Goal: Register for event/course

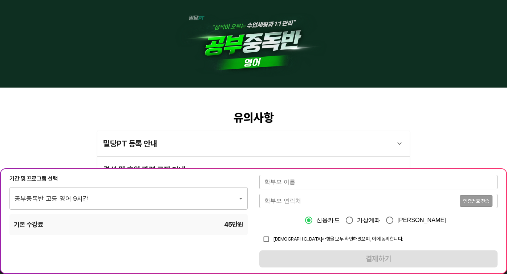
scroll to position [7, 0]
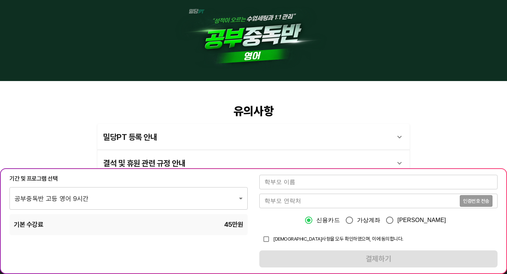
click at [293, 182] on input "text" at bounding box center [379, 182] width 238 height 15
click at [276, 139] on div "밀당PT 등록 안내" at bounding box center [247, 136] width 288 height 17
click at [276, 140] on div "밀당PT 등록 안내" at bounding box center [247, 139] width 288 height 17
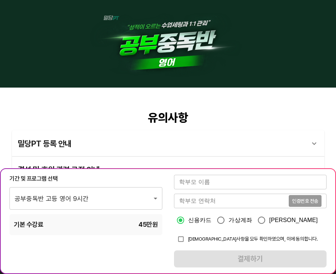
scroll to position [2, 0]
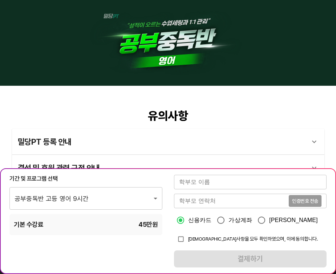
click at [109, 198] on body "유의사항 밀당PT 등록 안내 1 - 1 . 신규등록 신규등록은 밀당PT 각 과목별 프로그램을 처음 이용하는 경우에 해당합니다. 프로그램 구매 …" at bounding box center [168, 206] width 336 height 417
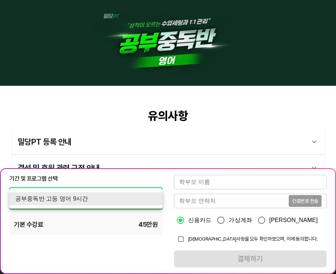
click at [95, 243] on div at bounding box center [168, 137] width 336 height 274
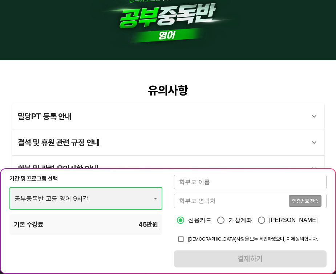
scroll to position [0, 0]
